Goal: Check status

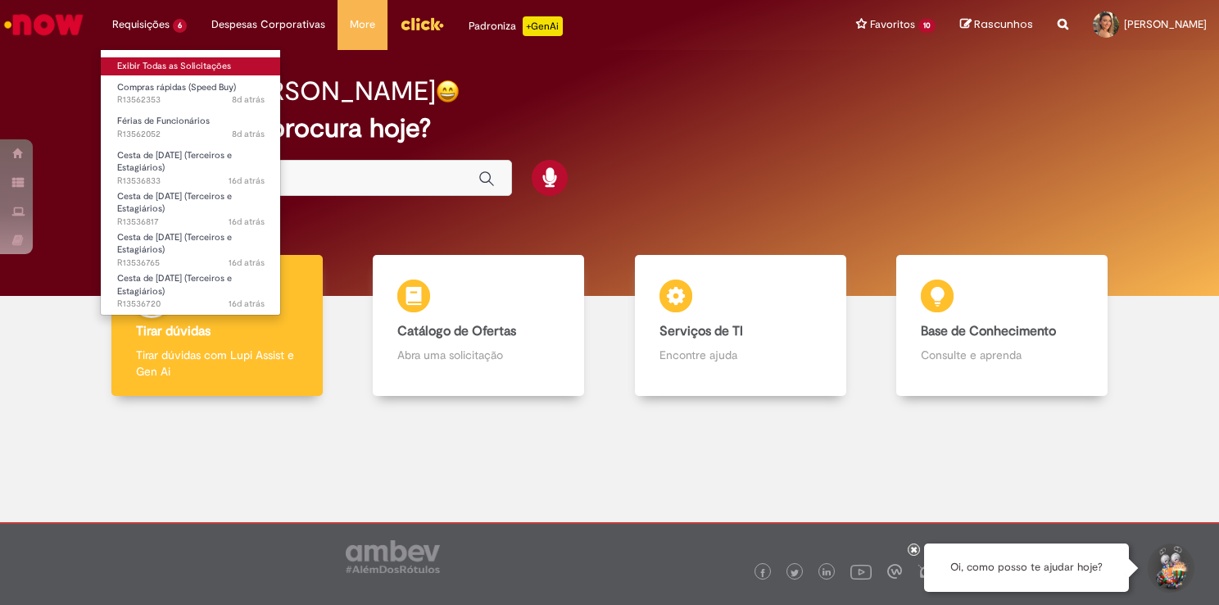
click at [178, 70] on link "Exibir Todas as Solicitações" at bounding box center [191, 66] width 180 height 18
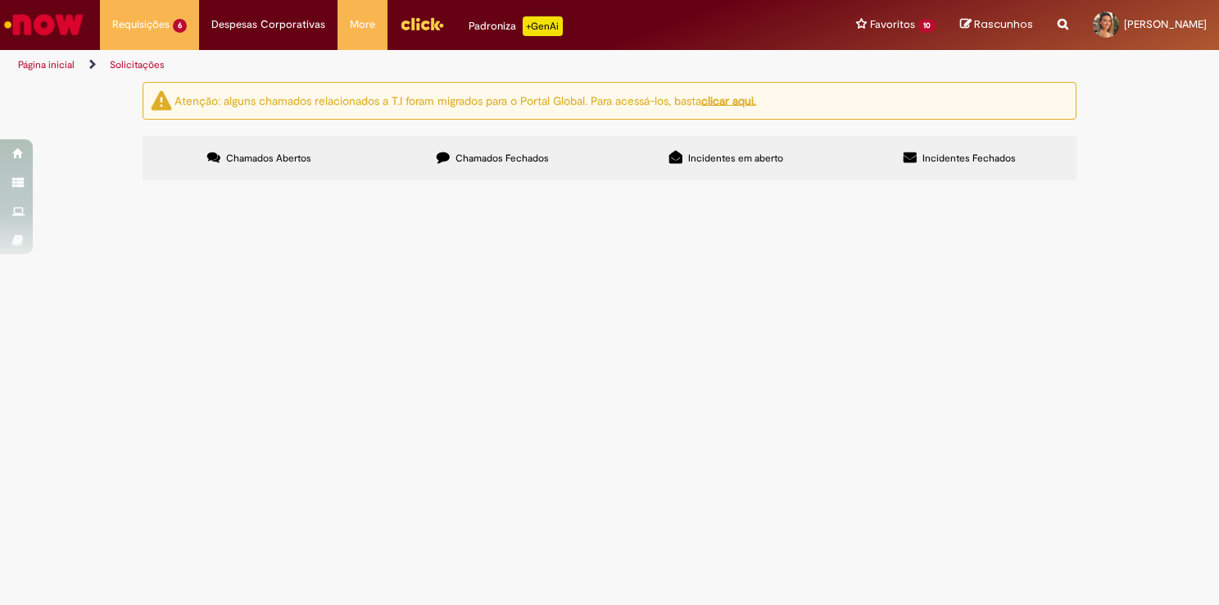
click at [449, 160] on icon at bounding box center [443, 157] width 13 height 13
click at [0, 0] on span "Serviços de impressão" at bounding box center [0, 0] width 0 height 0
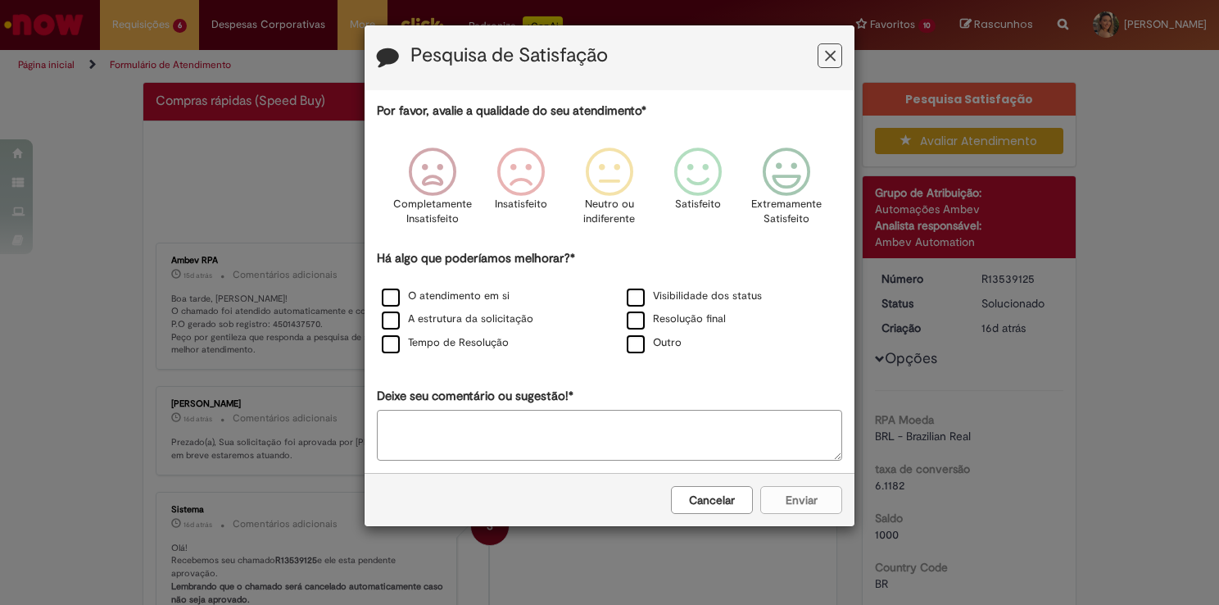
click at [831, 52] on icon "Feedback" at bounding box center [830, 56] width 11 height 17
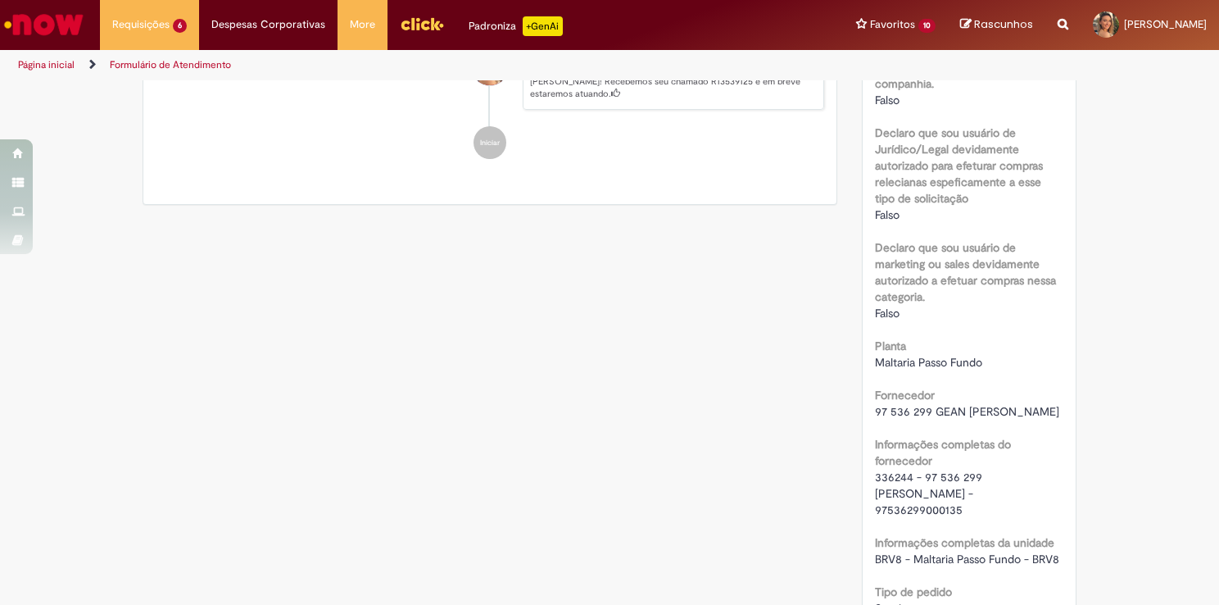
scroll to position [1065, 0]
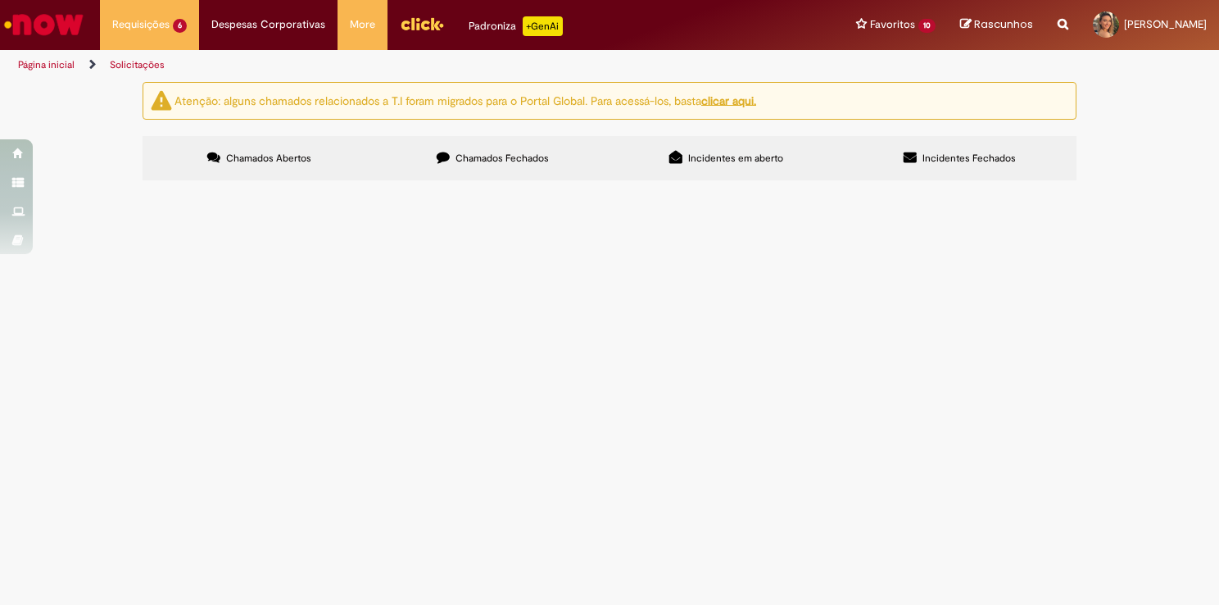
click at [476, 156] on span "Chamados Fechados" at bounding box center [501, 158] width 93 height 13
click at [0, 0] on span "Referente a serviços de impressao" at bounding box center [0, 0] width 0 height 0
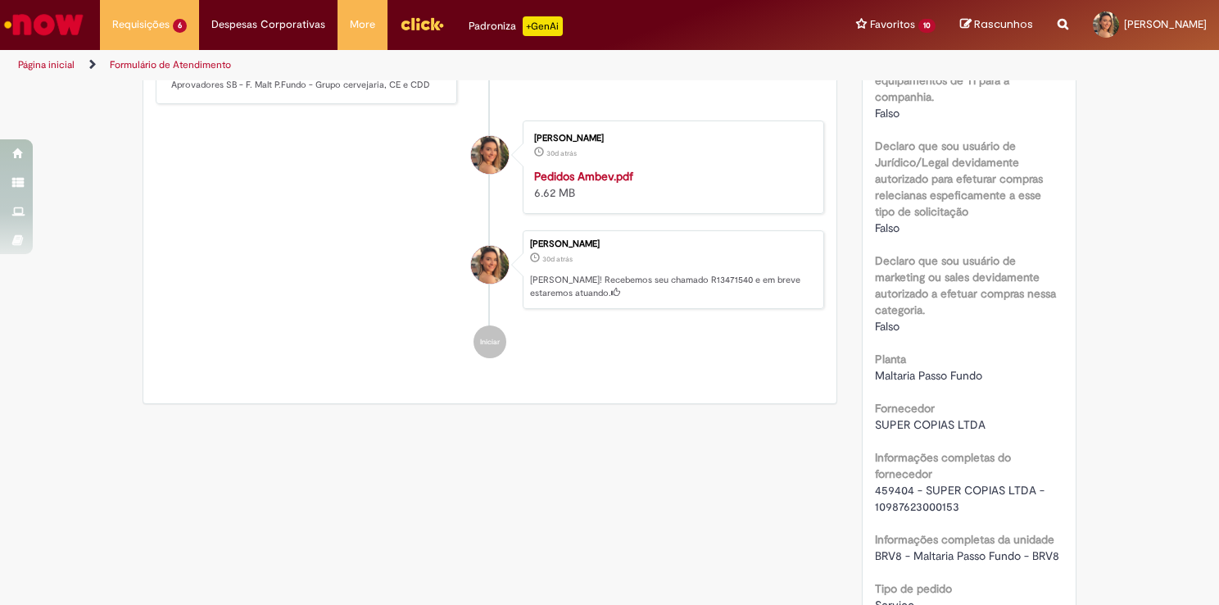
scroll to position [913, 0]
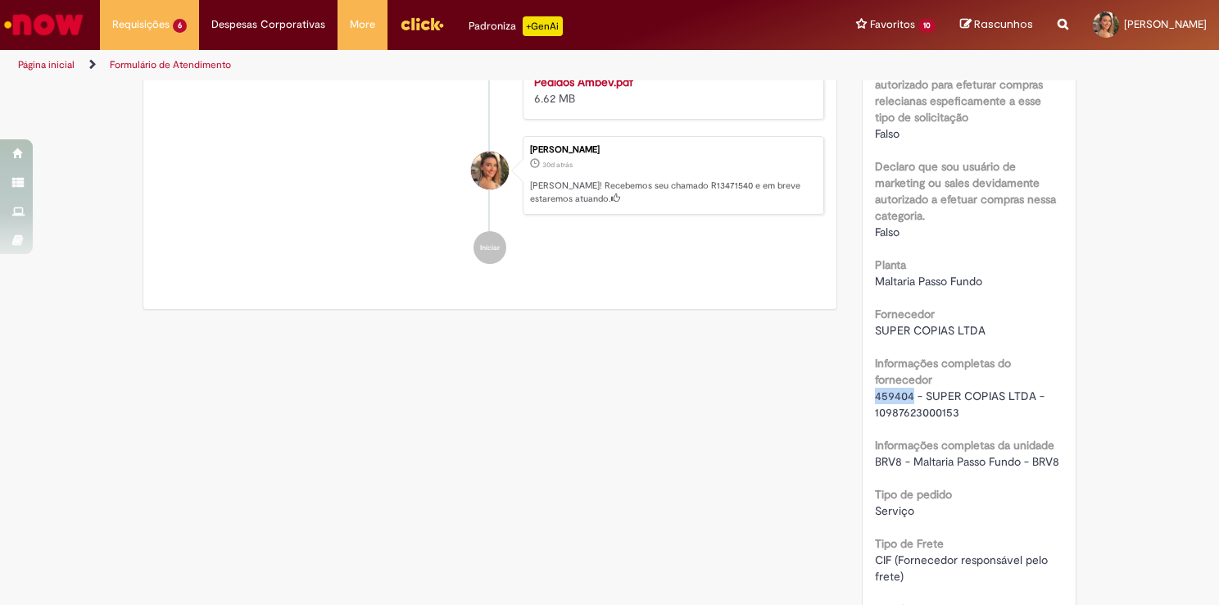
drag, startPoint x: 904, startPoint y: 395, endPoint x: 840, endPoint y: 401, distance: 64.2
click at [840, 401] on div "Verificar Código de Barras Aguardando Aprovação Aguardando atendimento Em andam…" at bounding box center [609, 384] width 958 height 2430
click at [983, 420] on div "RPA Moeda BRL - Brazilian Real taxa de conversão 6.1182 [GEOGRAPHIC_DATA] 11594…" at bounding box center [969, 401] width 189 height 2036
drag, startPoint x: 945, startPoint y: 415, endPoint x: 865, endPoint y: 415, distance: 80.3
click at [865, 415] on div "Número R13471540 Status Solucionado Criação 30d atrás 30 dias atrás Opções RPA …" at bounding box center [970, 347] width 214 height 2193
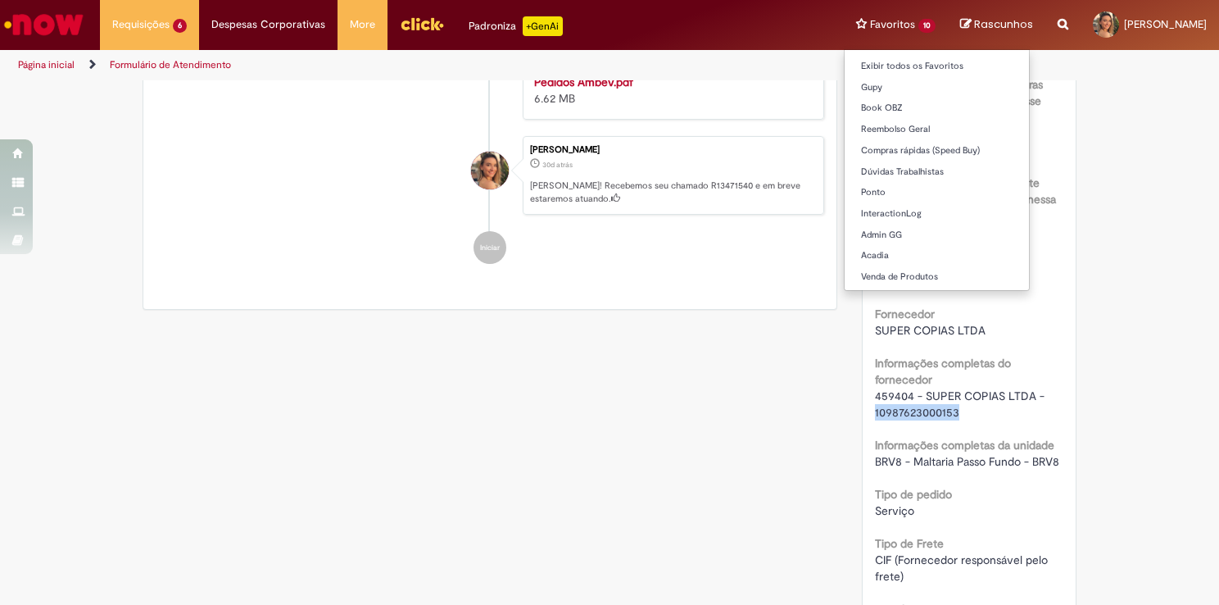
copy span "10987623000153"
